Goal: Task Accomplishment & Management: Use online tool/utility

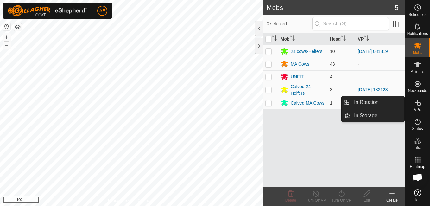
click at [414, 104] on icon at bounding box center [418, 103] width 8 height 8
click at [394, 103] on link "In Rotation" at bounding box center [377, 102] width 54 height 13
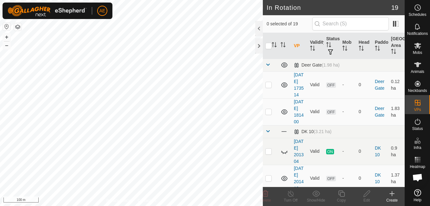
click at [393, 195] on icon at bounding box center [392, 194] width 8 height 8
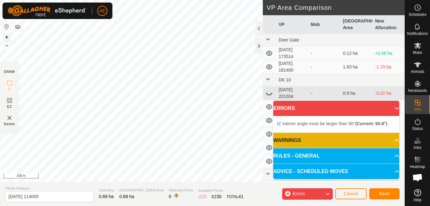
click at [8, 38] on button "+" at bounding box center [7, 37] width 8 height 8
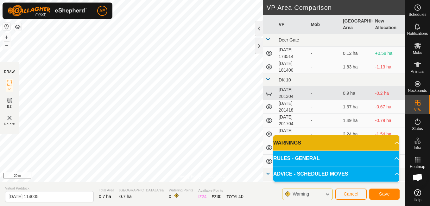
click at [330, 193] on icon at bounding box center [327, 194] width 5 height 8
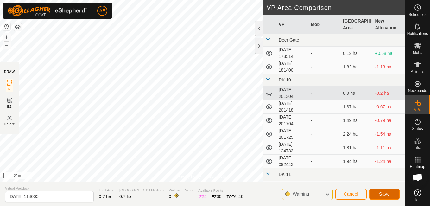
click at [381, 192] on span "Save" at bounding box center [384, 193] width 11 height 5
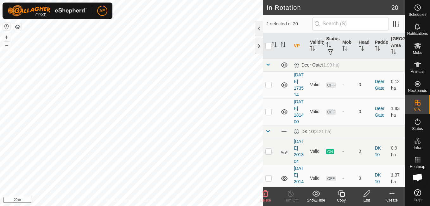
checkbox input "true"
click at [392, 195] on icon at bounding box center [392, 193] width 0 height 4
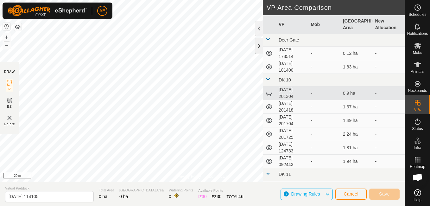
click at [258, 47] on div at bounding box center [259, 45] width 8 height 15
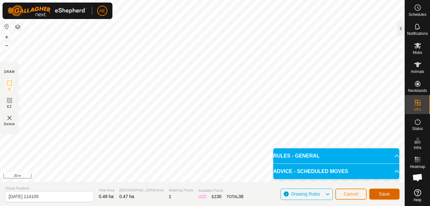
click at [383, 194] on span "Save" at bounding box center [384, 193] width 11 height 5
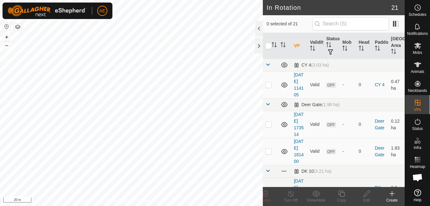
click at [160, 205] on html "AE Schedules Notifications Mobs Animals Neckbands VPs Status Infra Heatmap Help…" at bounding box center [215, 103] width 430 height 206
click at [420, 51] on span "Mobs" at bounding box center [417, 53] width 9 height 4
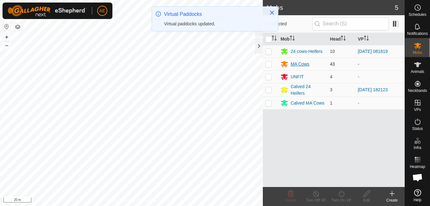
click at [302, 65] on div "MA Cows" at bounding box center [299, 64] width 19 height 7
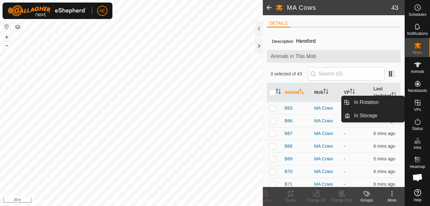
click at [419, 105] on icon at bounding box center [417, 103] width 6 height 6
click at [393, 100] on link "In Rotation" at bounding box center [377, 102] width 54 height 13
